Goal: Task Accomplishment & Management: Use online tool/utility

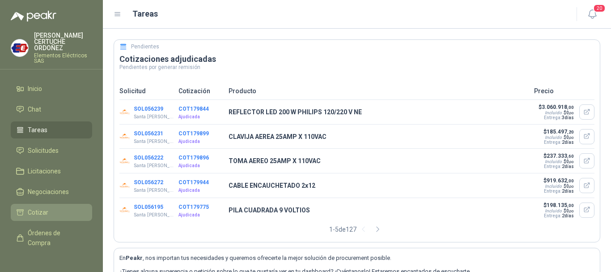
click at [41, 211] on span "Cotizar" at bounding box center [38, 212] width 21 height 10
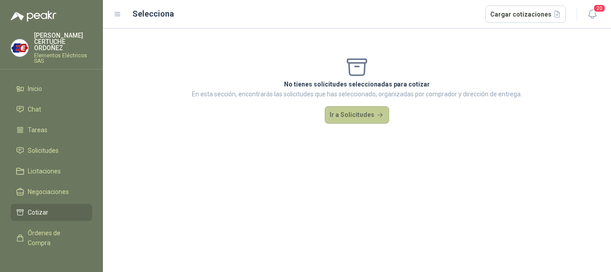
click at [355, 111] on button "Ir a Solicitudes" at bounding box center [357, 115] width 64 height 18
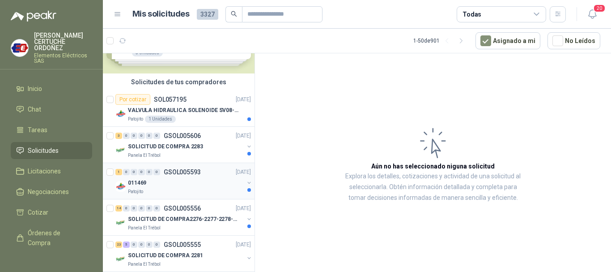
scroll to position [89, 0]
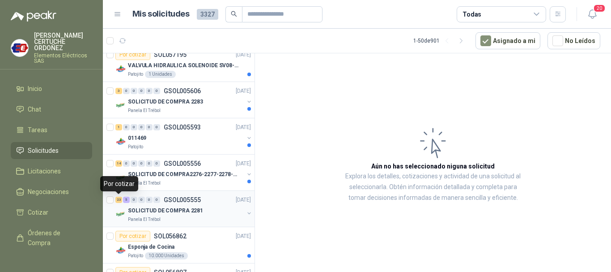
click at [120, 200] on div "23" at bounding box center [118, 199] width 7 height 6
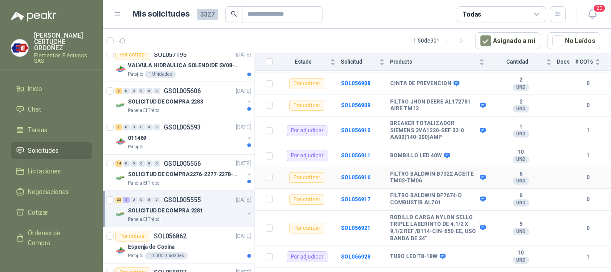
scroll to position [403, 0]
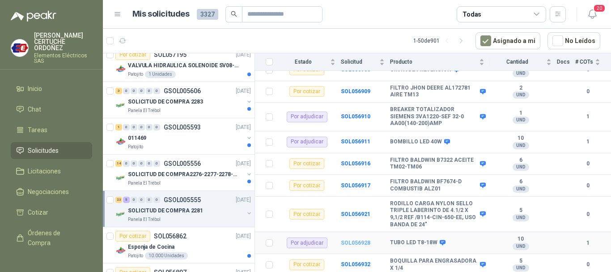
click at [362, 239] on b "SOL056928" at bounding box center [356, 242] width 30 height 6
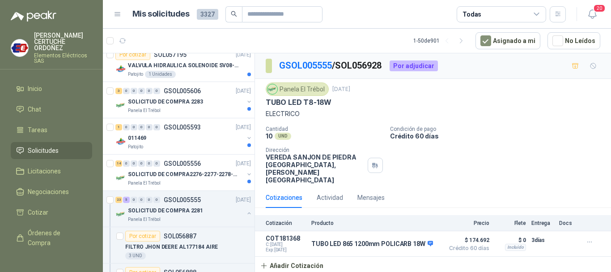
click at [531, 135] on p "Crédito 60 días" at bounding box center [498, 136] width 217 height 8
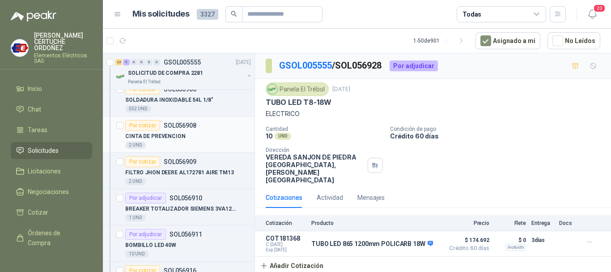
scroll to position [716, 0]
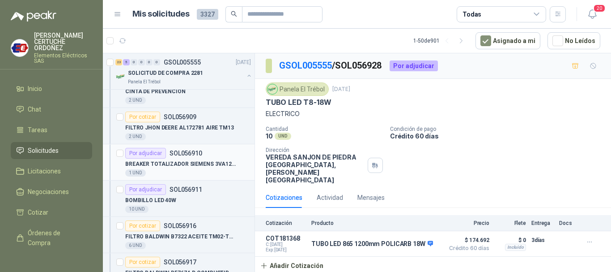
click at [187, 151] on p "SOL056910" at bounding box center [186, 153] width 33 height 6
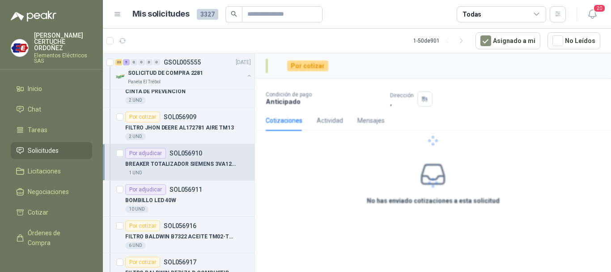
click at [186, 166] on p "BREAKER TOTALIZADOR SIEMENS 3VA1220-SEF 32-0 AA00(140-200)AMP" at bounding box center [180, 164] width 111 height 9
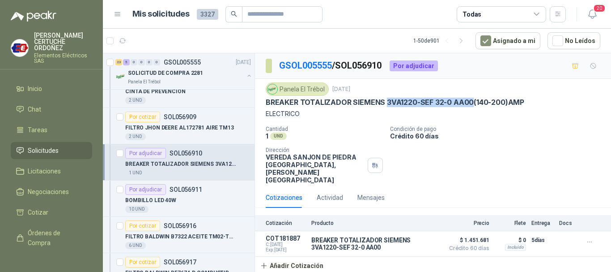
drag, startPoint x: 386, startPoint y: 101, endPoint x: 472, endPoint y: 98, distance: 85.9
click at [472, 98] on p "BREAKER TOTALIZADOR SIEMENS 3VA1220-SEF 32-0 AA00(140-200)AMP" at bounding box center [395, 102] width 259 height 9
copy p "3VA1220-SEF 32-0 AA00"
click at [489, 146] on div "Cantidad 1 UND  Condición de pago Crédito 60 [PERSON_NAME] Dirección VEREDA SA…" at bounding box center [433, 155] width 335 height 58
